Goal: Find specific page/section: Find specific page/section

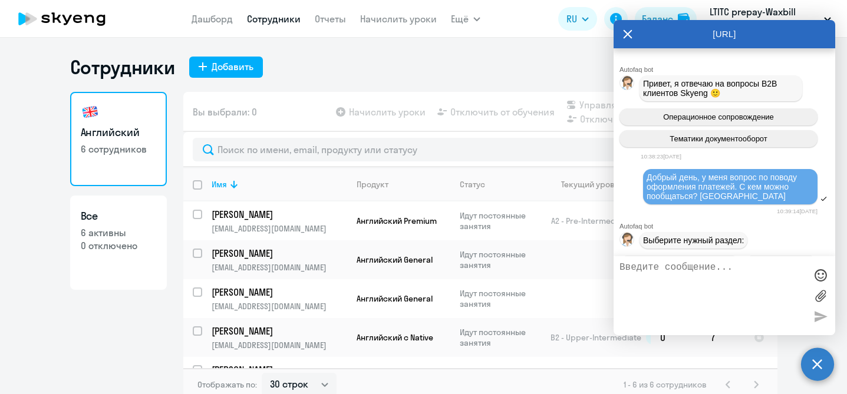
select select "30"
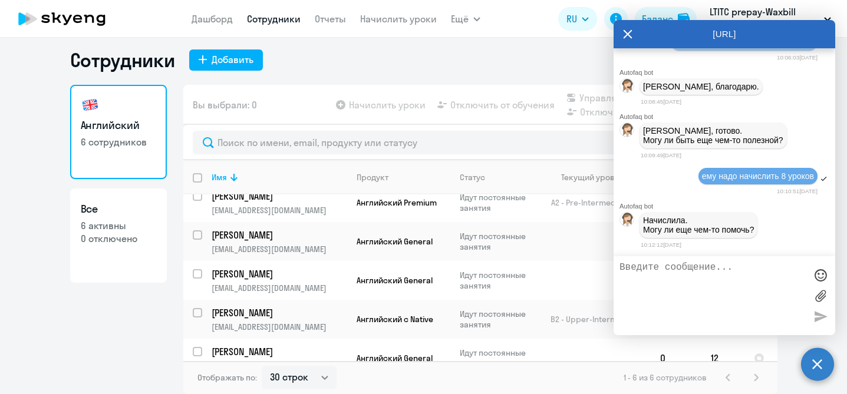
click at [671, 297] on textarea at bounding box center [713, 295] width 186 height 67
type textarea "спасибо"
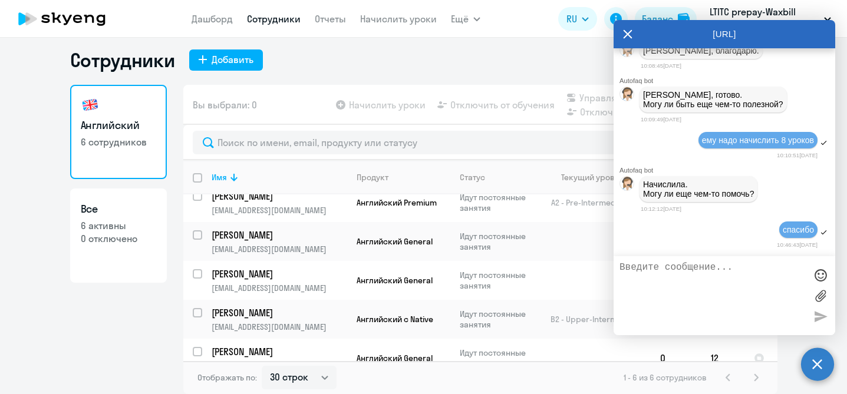
scroll to position [23734, 0]
click at [75, 334] on div "Английский 6 сотрудников Все 6 активны 0 отключено" at bounding box center [118, 236] width 97 height 302
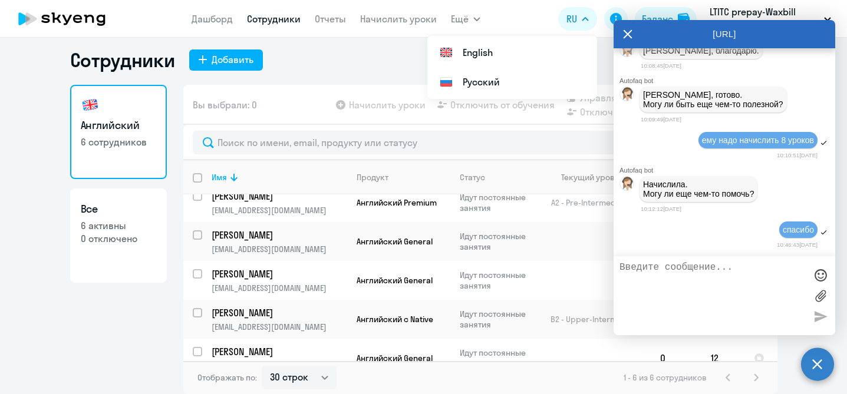
click at [628, 28] on icon at bounding box center [627, 34] width 9 height 28
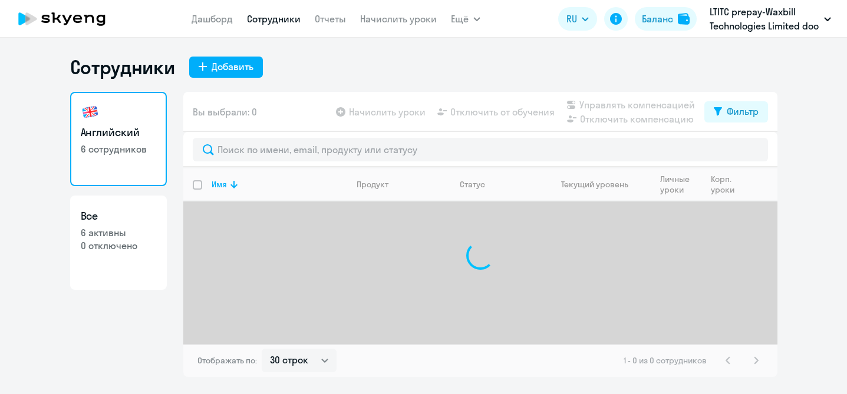
select select "30"
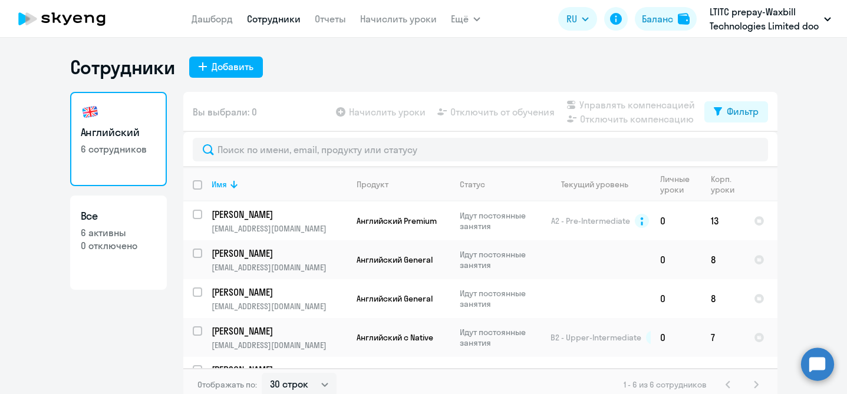
scroll to position [7, 0]
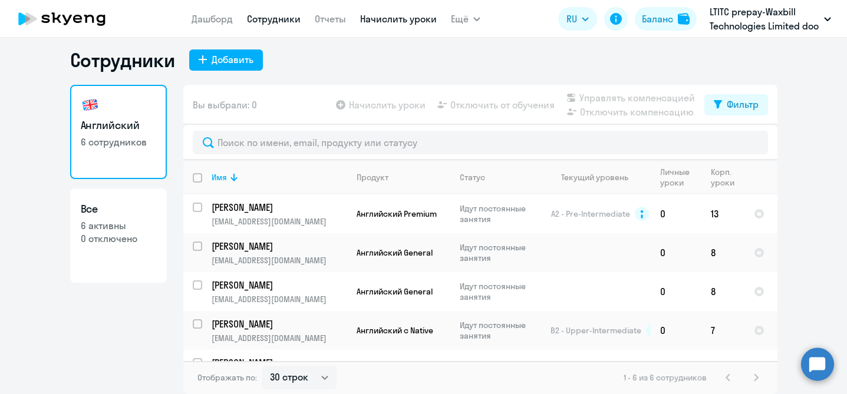
click at [395, 21] on link "Начислить уроки" at bounding box center [398, 19] width 77 height 12
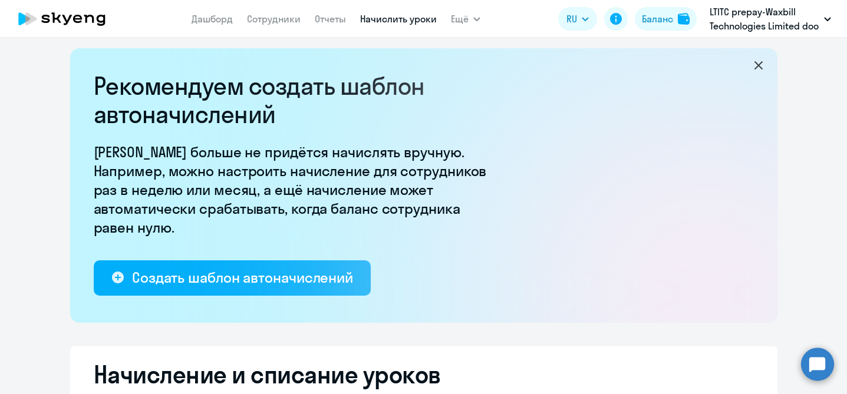
select select "10"
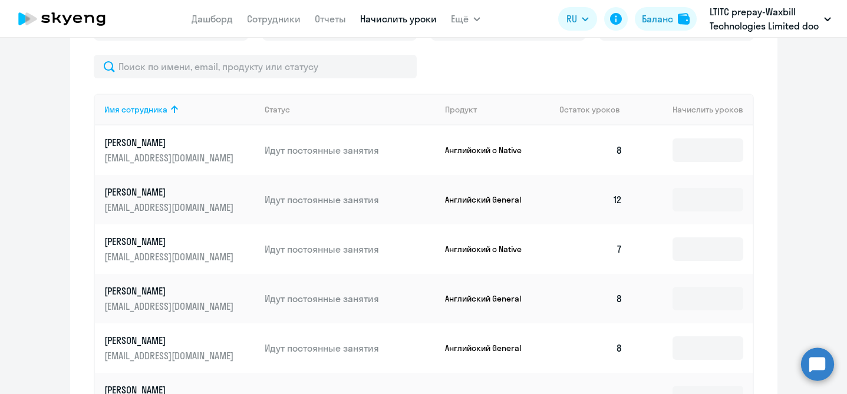
scroll to position [482, 0]
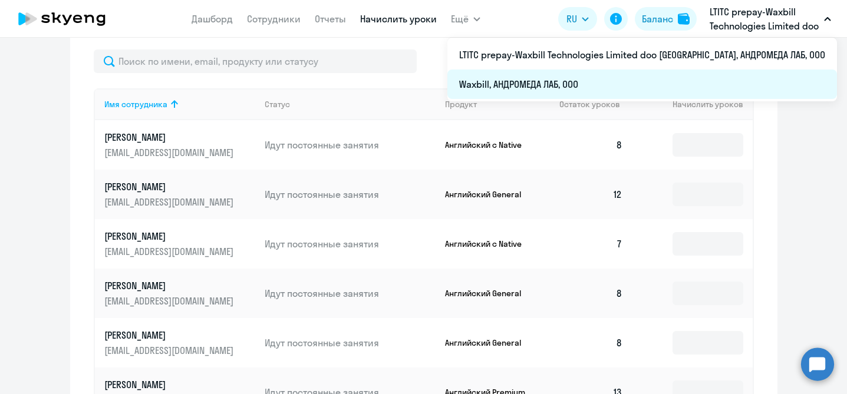
click at [756, 78] on li "Waxbill, АНДРОМЕДА ЛАБ, ООО" at bounding box center [642, 84] width 390 height 29
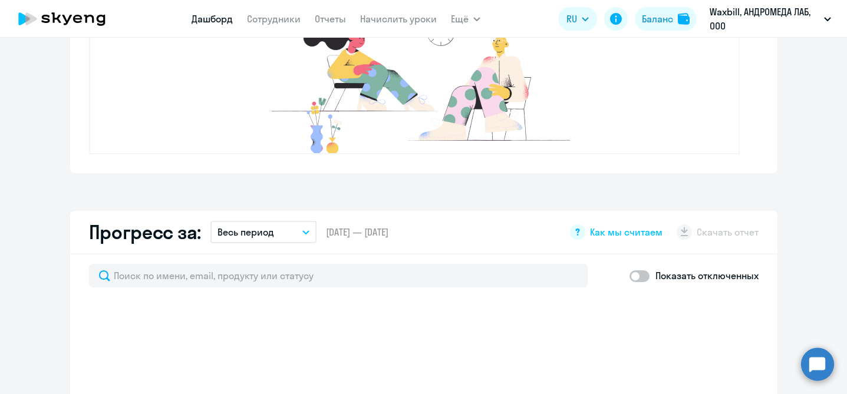
scroll to position [480, 0]
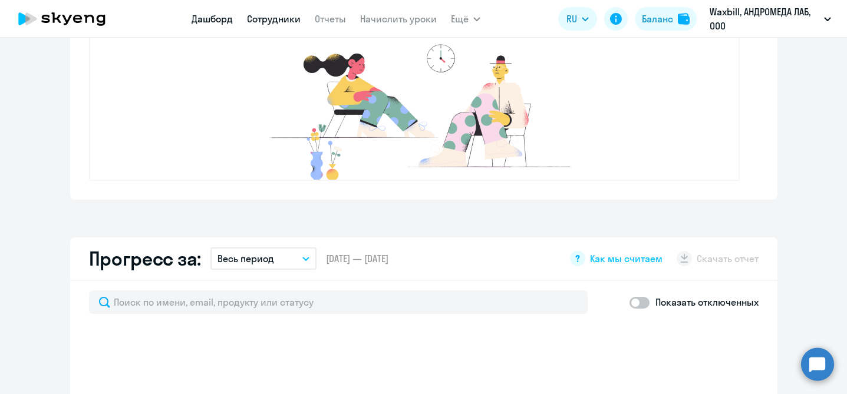
click at [279, 18] on link "Сотрудники" at bounding box center [274, 19] width 54 height 12
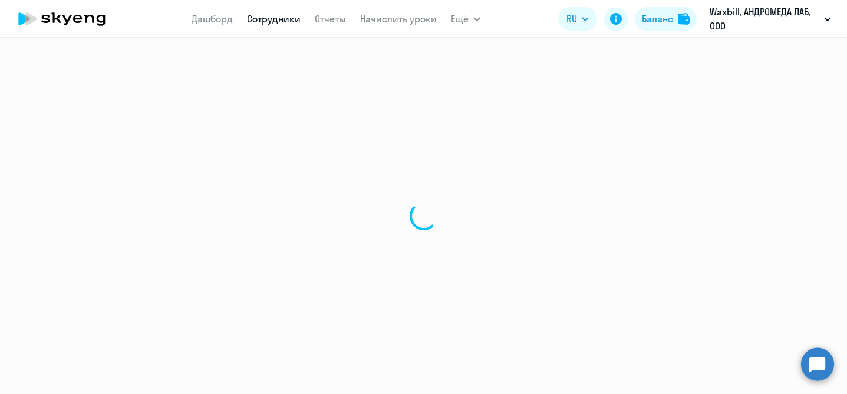
select select "30"
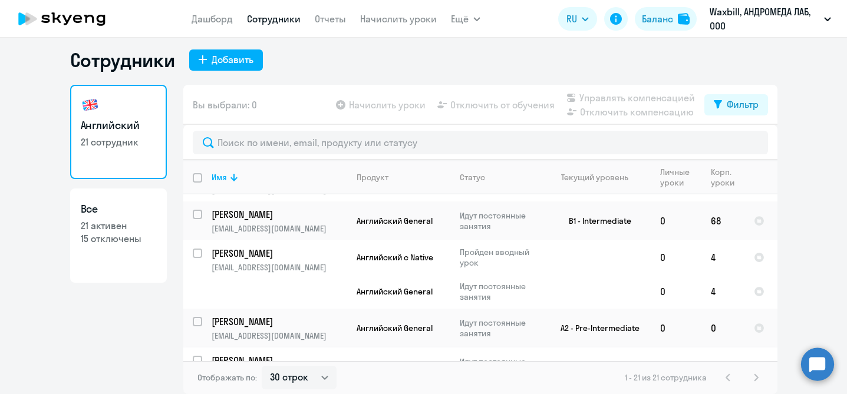
scroll to position [756, 0]
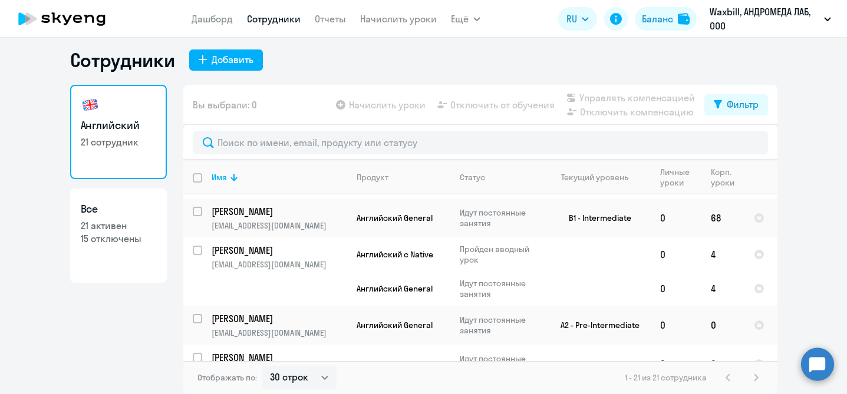
click at [815, 366] on circle at bounding box center [817, 364] width 33 height 33
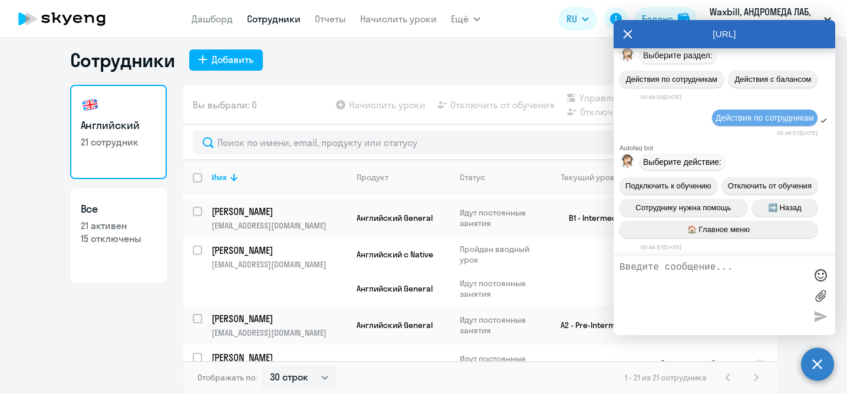
scroll to position [21248, 0]
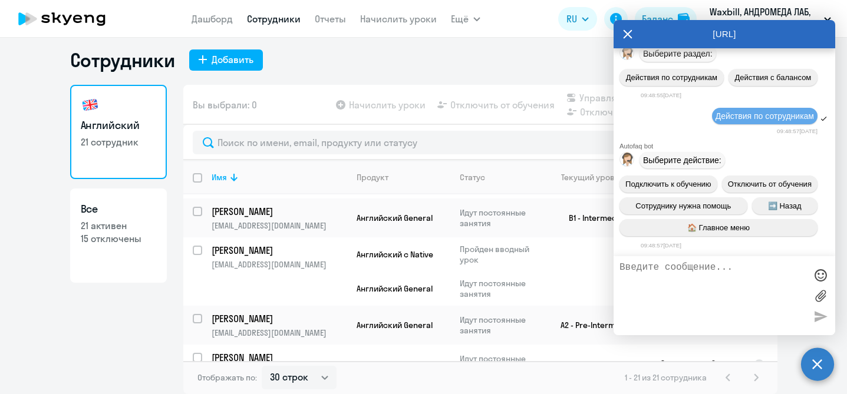
click at [73, 333] on div "Английский 21 сотрудник Все 21 активен 15 отключены" at bounding box center [118, 236] width 97 height 302
click at [628, 34] on icon at bounding box center [628, 34] width 9 height 9
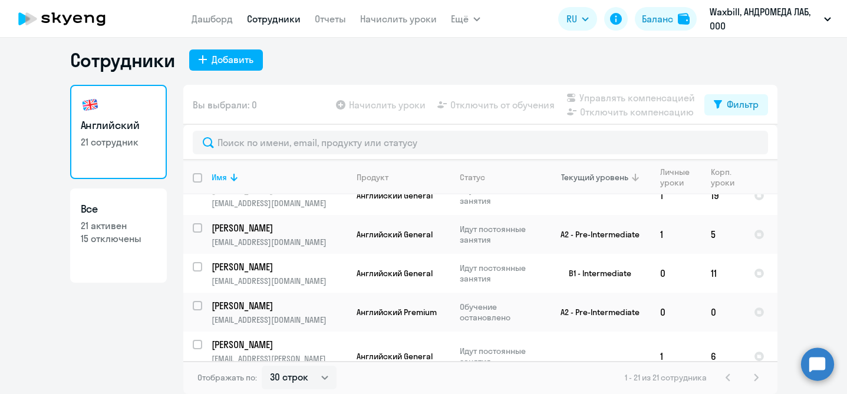
scroll to position [20, 0]
